Goal: Information Seeking & Learning: Understand process/instructions

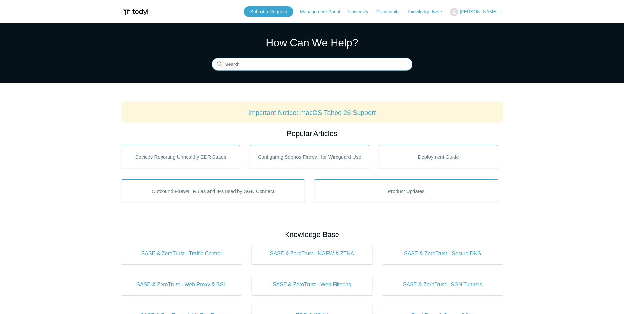
click at [282, 61] on input "Search" at bounding box center [312, 64] width 201 height 13
type input "uninstall"
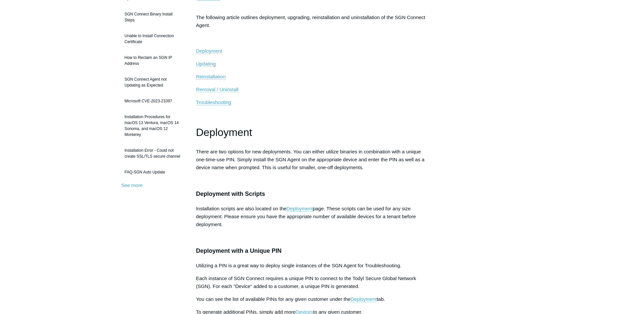
scroll to position [99, 0]
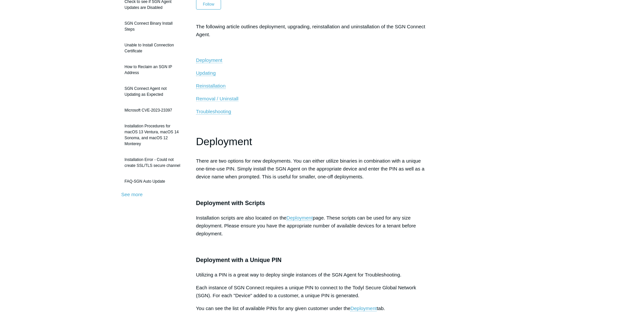
click at [222, 99] on span "Removal / Uninstall" at bounding box center [217, 99] width 42 height 6
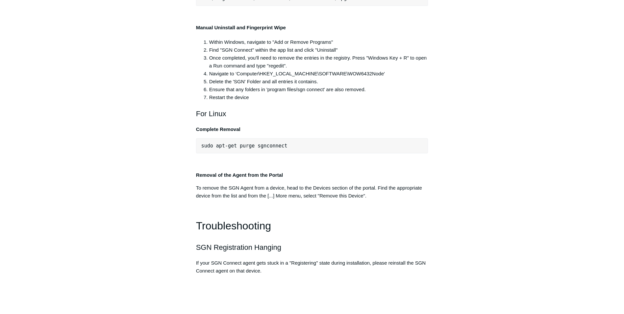
scroll to position [1410, 0]
